Goal: Task Accomplishment & Management: Complete application form

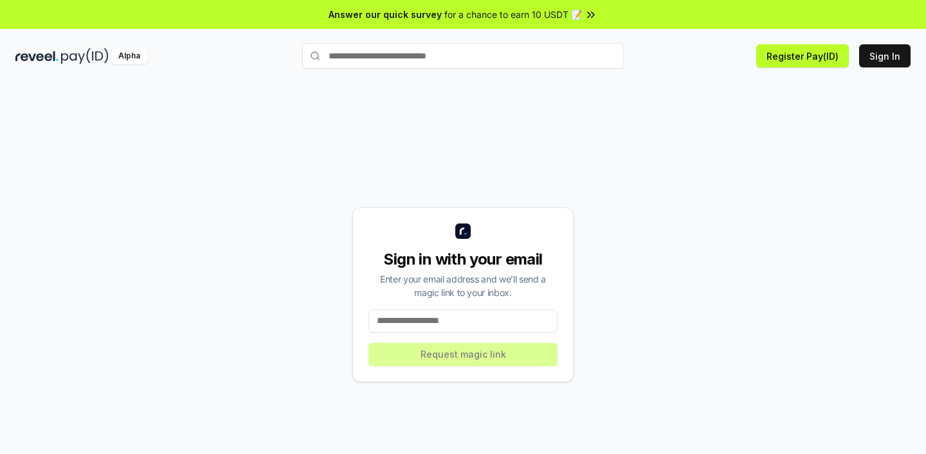
click at [495, 318] on input at bounding box center [462, 321] width 189 height 23
click at [464, 316] on input at bounding box center [462, 321] width 189 height 23
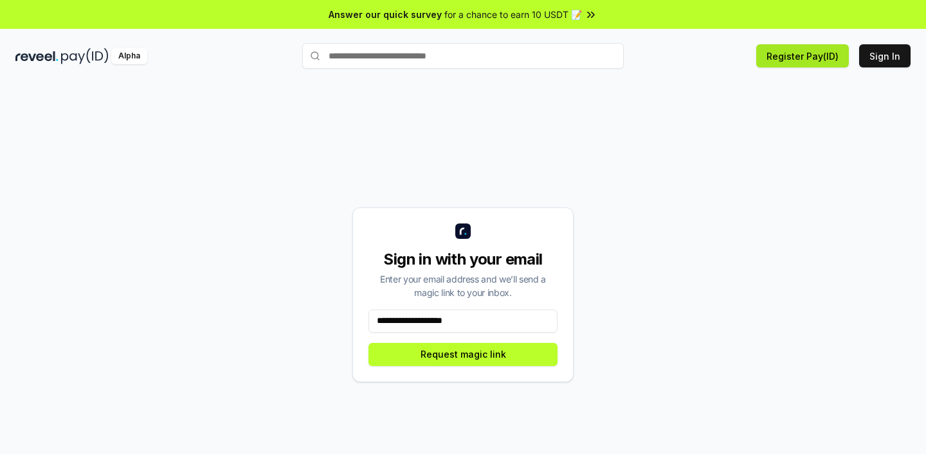
type input "**********"
click at [826, 62] on button "Register Pay(ID)" at bounding box center [802, 55] width 93 height 23
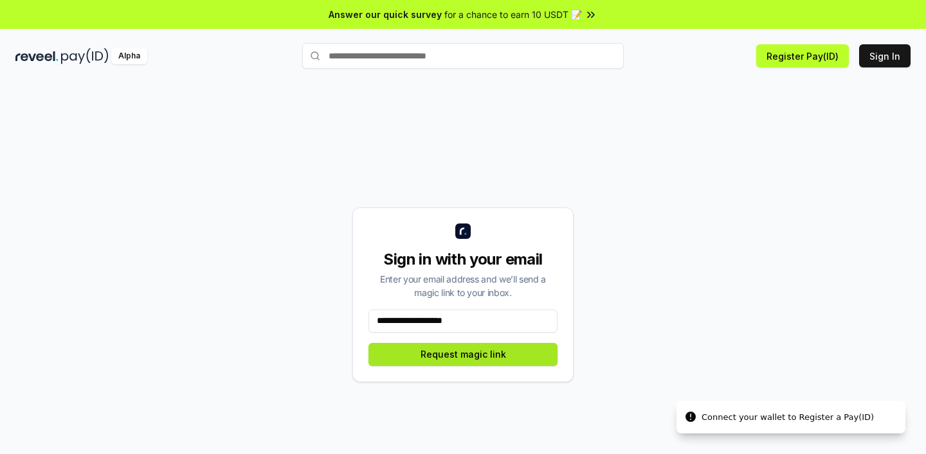
click at [455, 343] on button "Request magic link" at bounding box center [462, 354] width 189 height 23
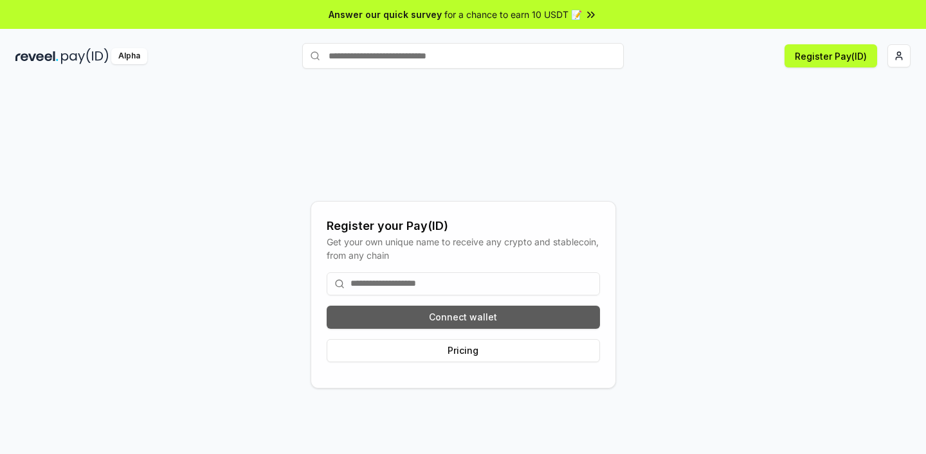
click at [431, 321] on button "Connect wallet" at bounding box center [463, 317] width 273 height 23
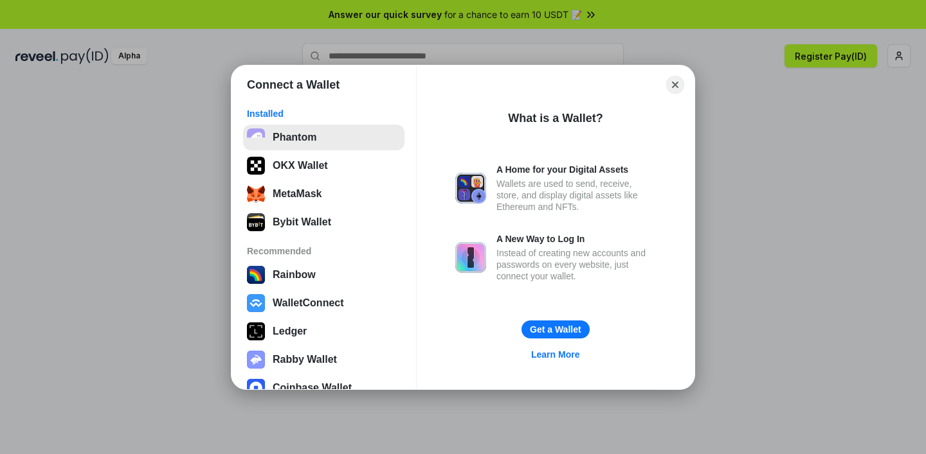
click at [324, 134] on button "Phantom" at bounding box center [323, 138] width 161 height 26
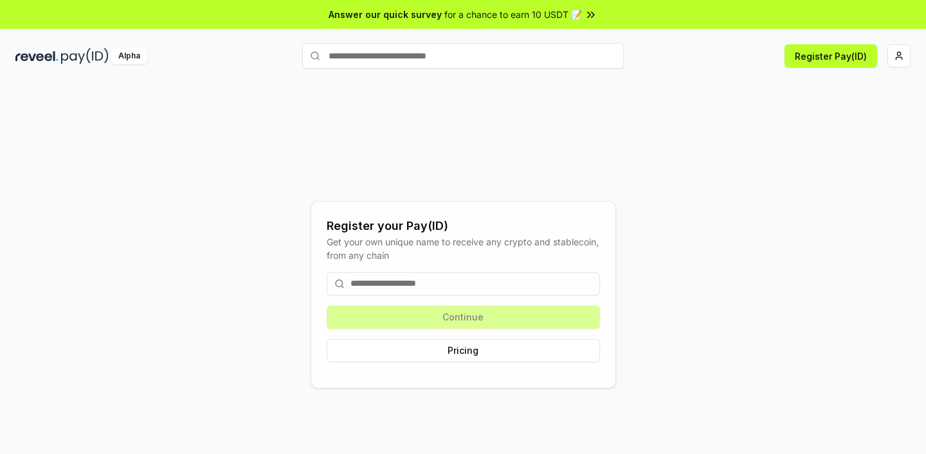
click at [472, 286] on input at bounding box center [463, 284] width 273 height 23
click at [475, 276] on input at bounding box center [463, 284] width 273 height 23
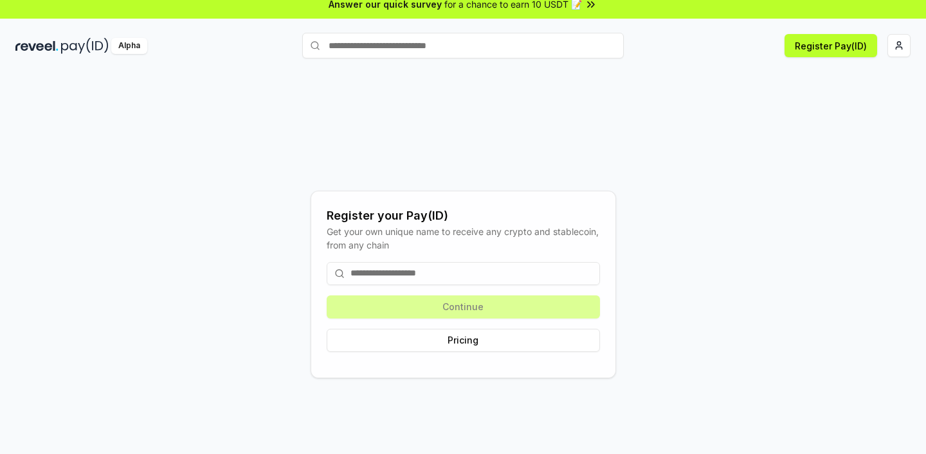
click at [404, 272] on input at bounding box center [463, 273] width 273 height 23
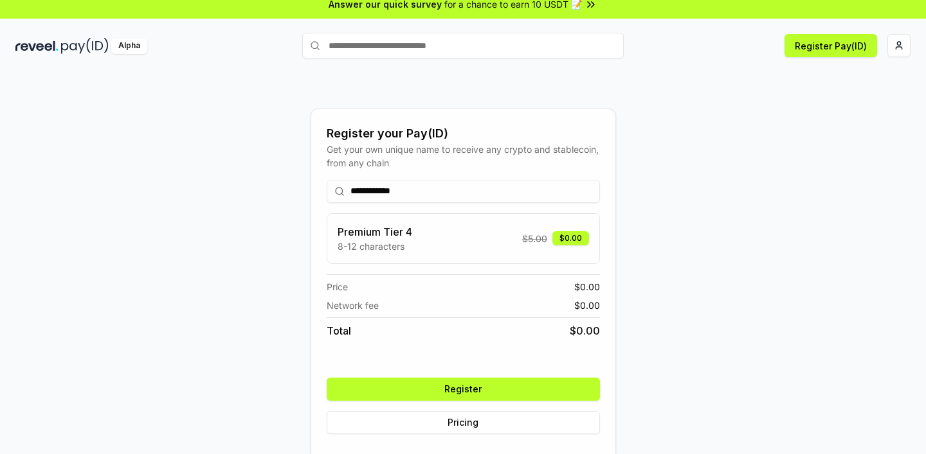
type input "**********"
click at [514, 389] on button "Register" at bounding box center [463, 389] width 273 height 23
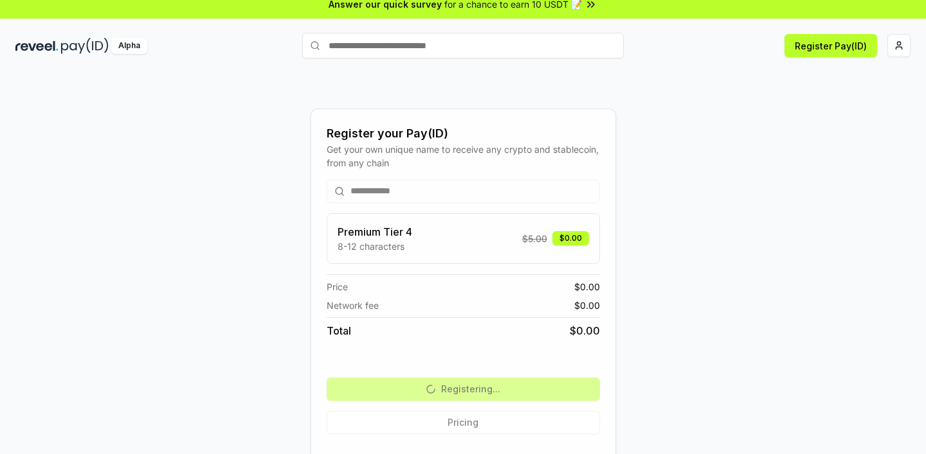
scroll to position [37, 0]
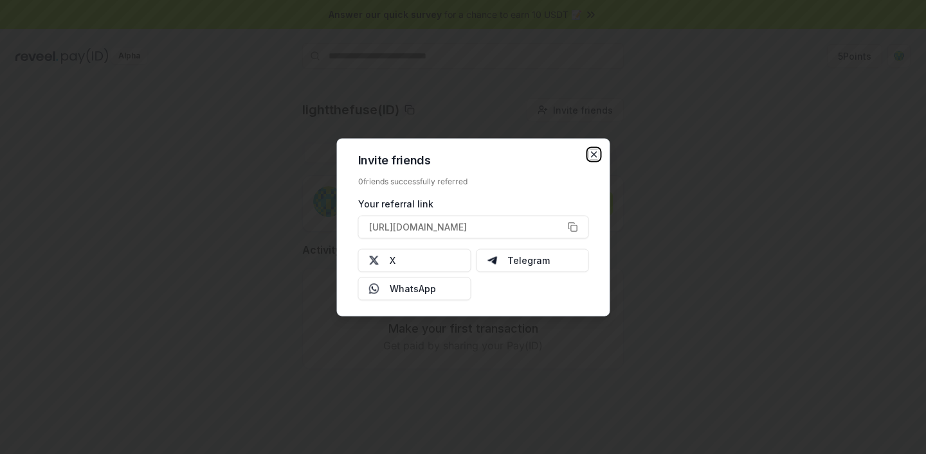
click at [594, 157] on icon "button" at bounding box center [594, 154] width 10 height 10
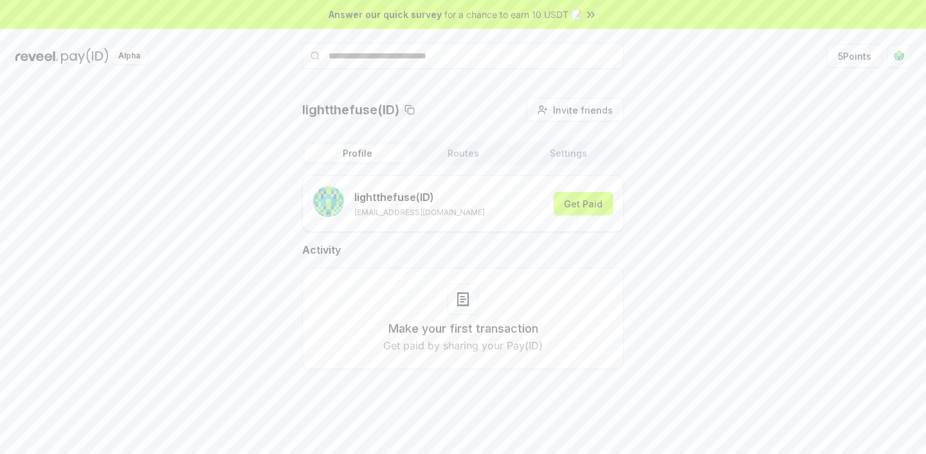
click at [512, 334] on h3 "Make your first transaction" at bounding box center [463, 329] width 150 height 18
click at [599, 207] on button "Get Paid" at bounding box center [582, 203] width 59 height 23
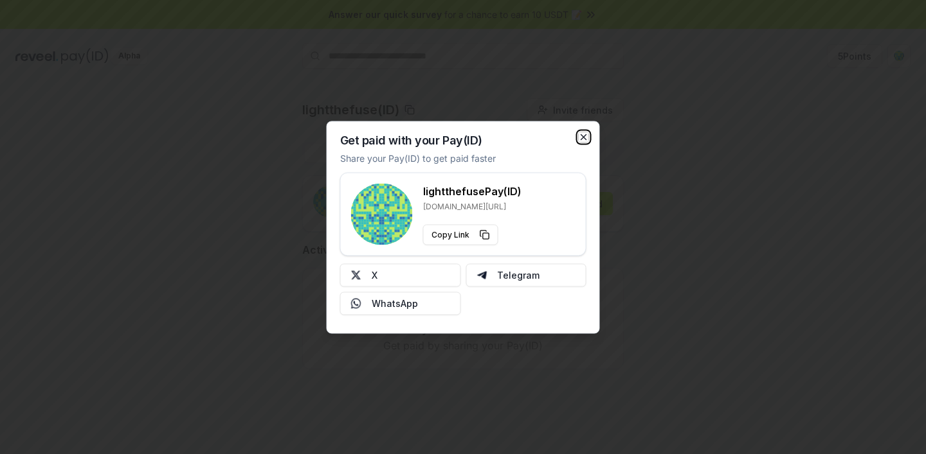
click at [585, 137] on icon "button" at bounding box center [583, 137] width 10 height 10
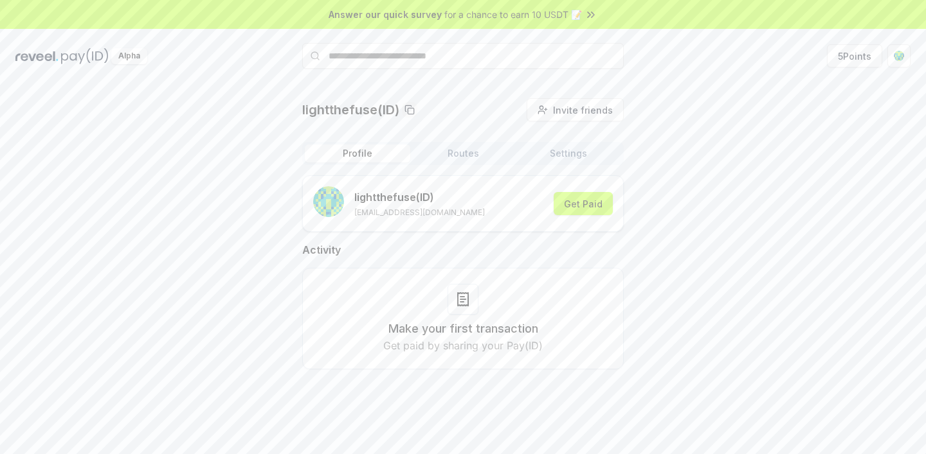
click at [139, 58] on div "Alpha" at bounding box center [129, 56] width 36 height 16
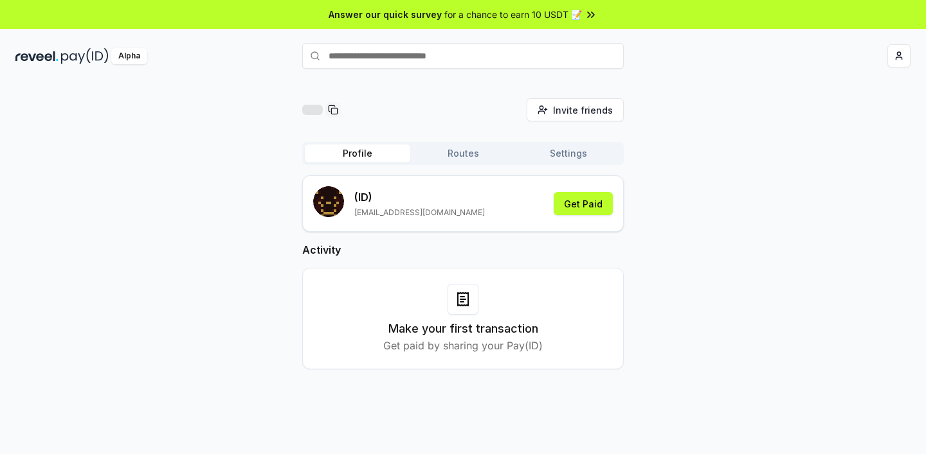
click at [569, 21] on span "for a chance to earn 10 USDT 📝" at bounding box center [513, 14] width 138 height 13
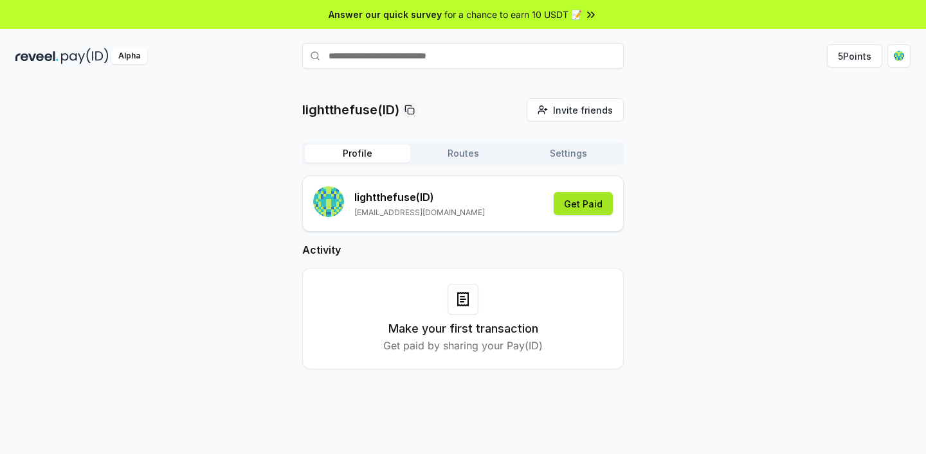
click at [591, 203] on button "Get Paid" at bounding box center [582, 203] width 59 height 23
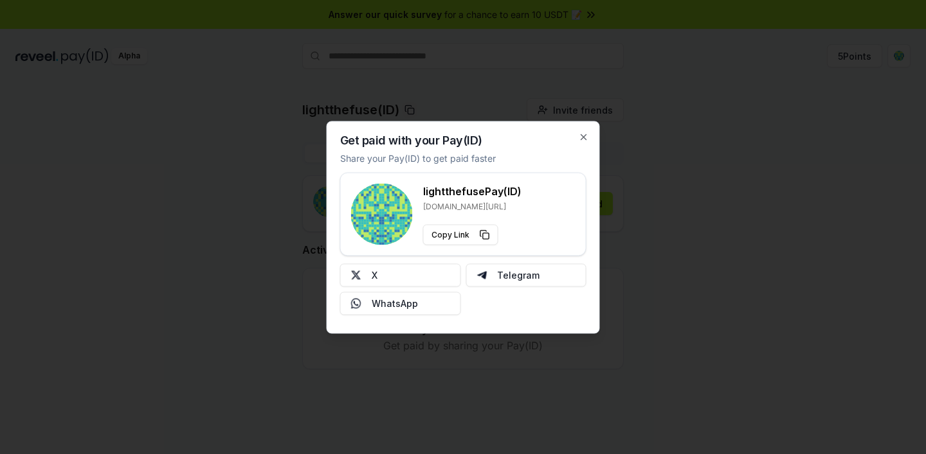
type button "[URL][DOMAIN_NAME]"
